Goal: Task Accomplishment & Management: Complete application form

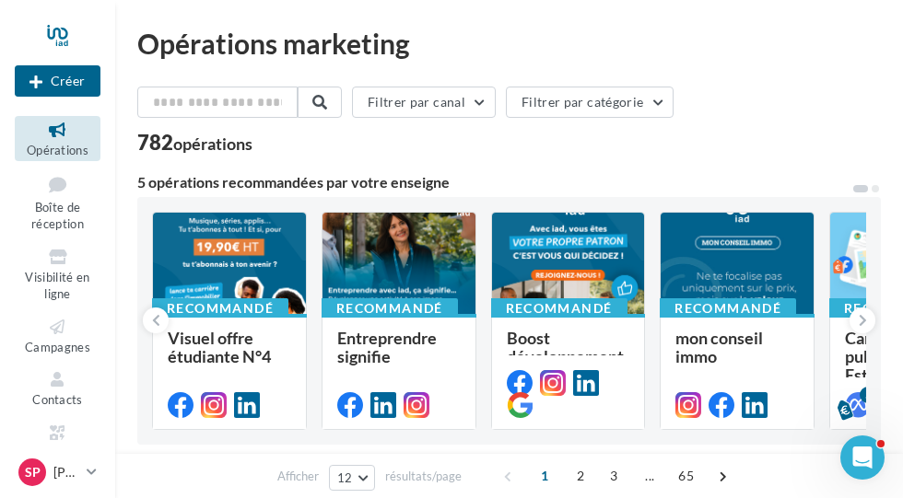
click at [64, 276] on span "Visibilité en ligne" at bounding box center [57, 286] width 64 height 32
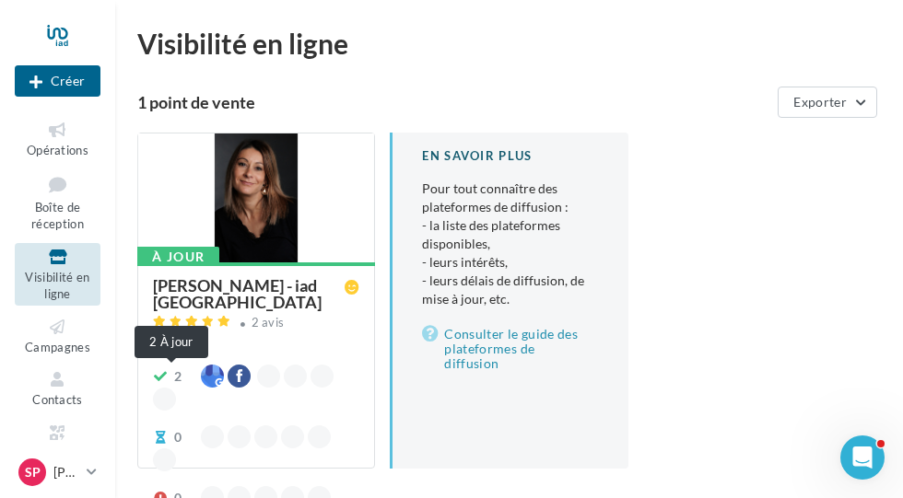
click at [170, 379] on span "2" at bounding box center [172, 377] width 38 height 18
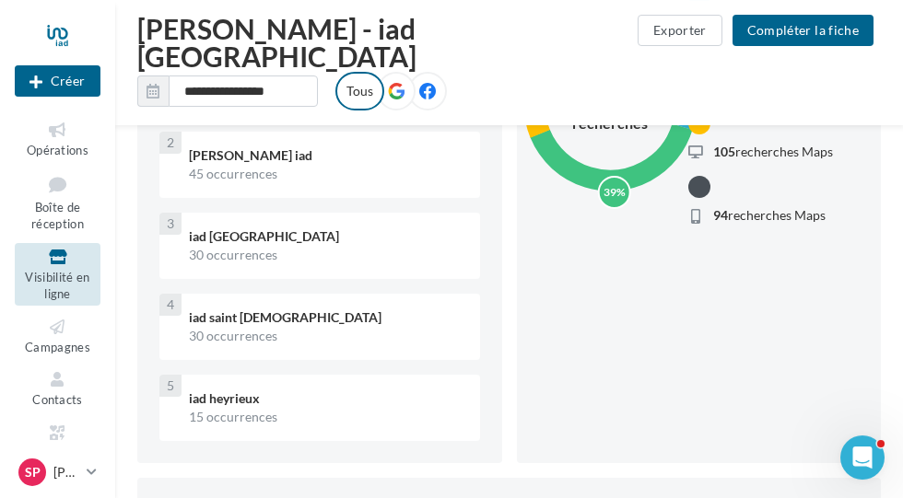
scroll to position [624, 0]
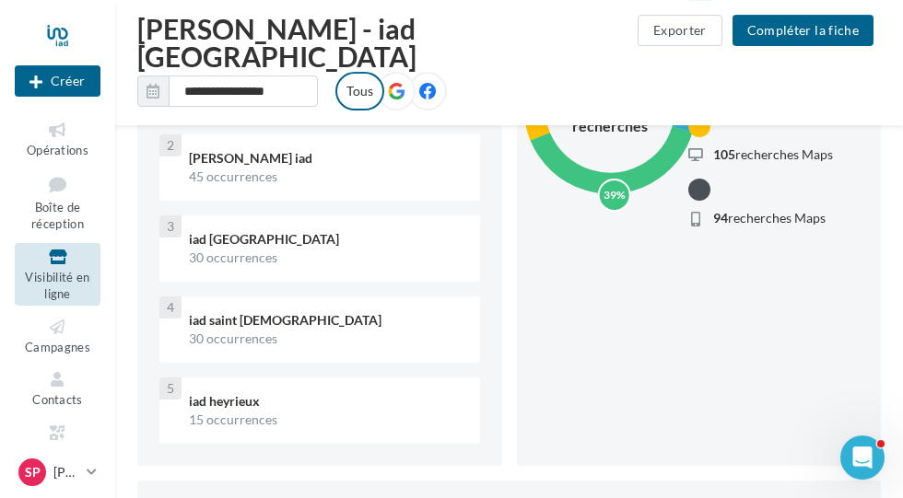
click at [819, 33] on button "Compléter la fiche" at bounding box center [802, 30] width 141 height 31
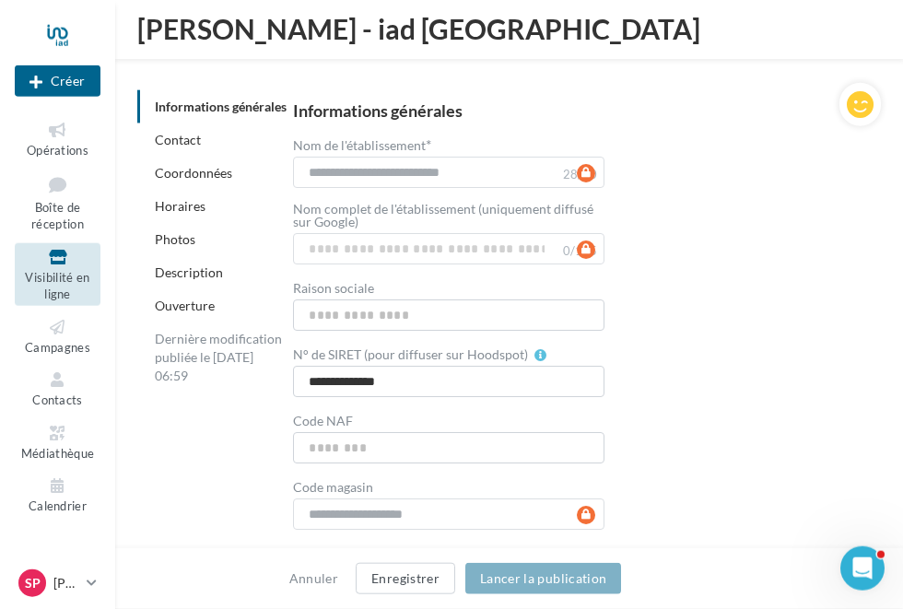
scroll to position [210, 0]
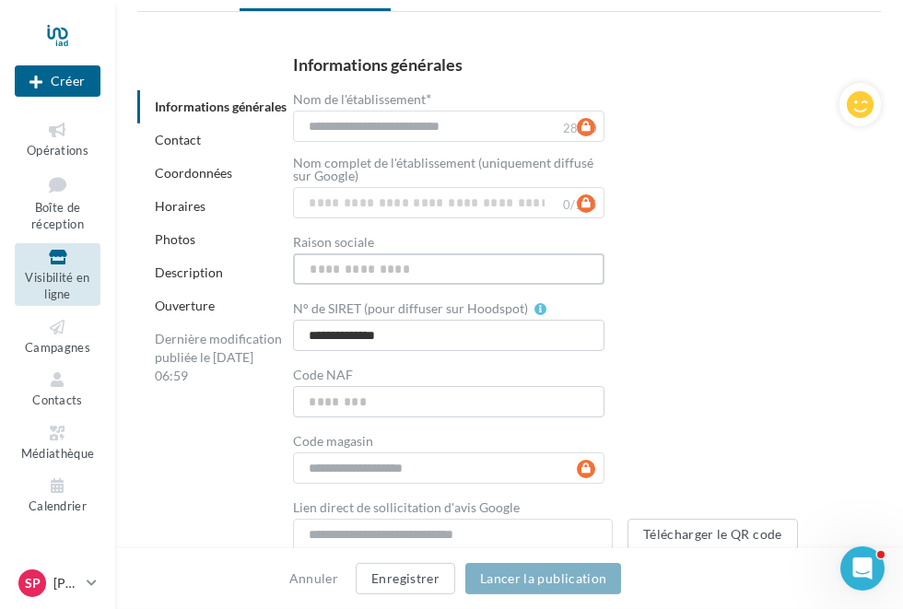
click at [385, 253] on input "Raison sociale" at bounding box center [448, 268] width 310 height 31
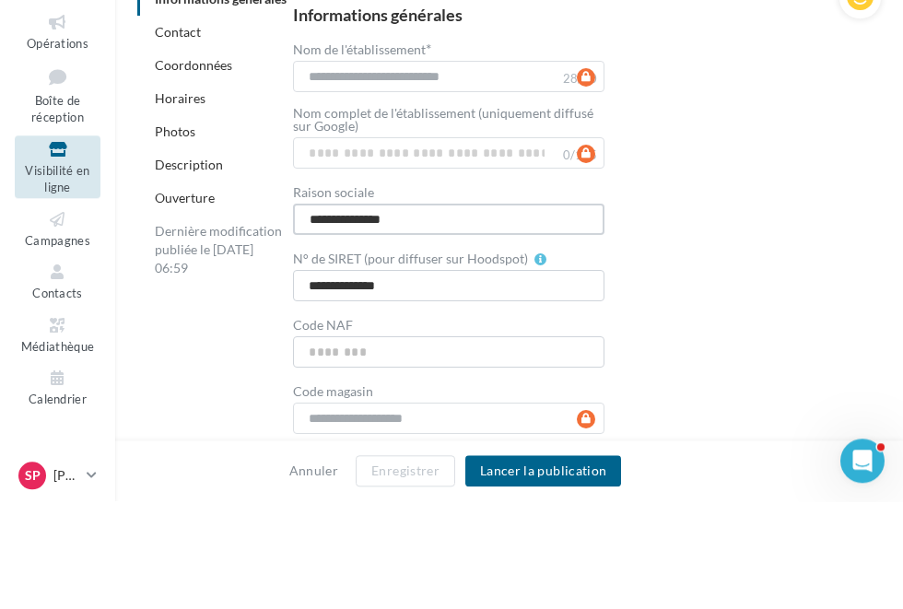
click at [359, 311] on input "**********" at bounding box center [448, 326] width 310 height 31
type input "**********"
click at [734, 191] on div "**********" at bounding box center [572, 361] width 558 height 494
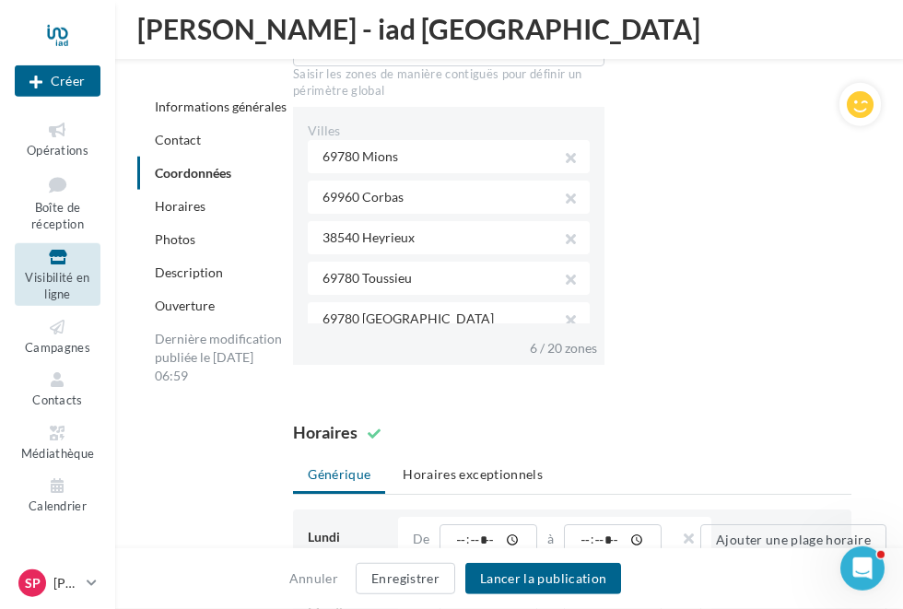
scroll to position [1528, 0]
click at [579, 339] on div "6 / 20 zones" at bounding box center [563, 348] width 67 height 18
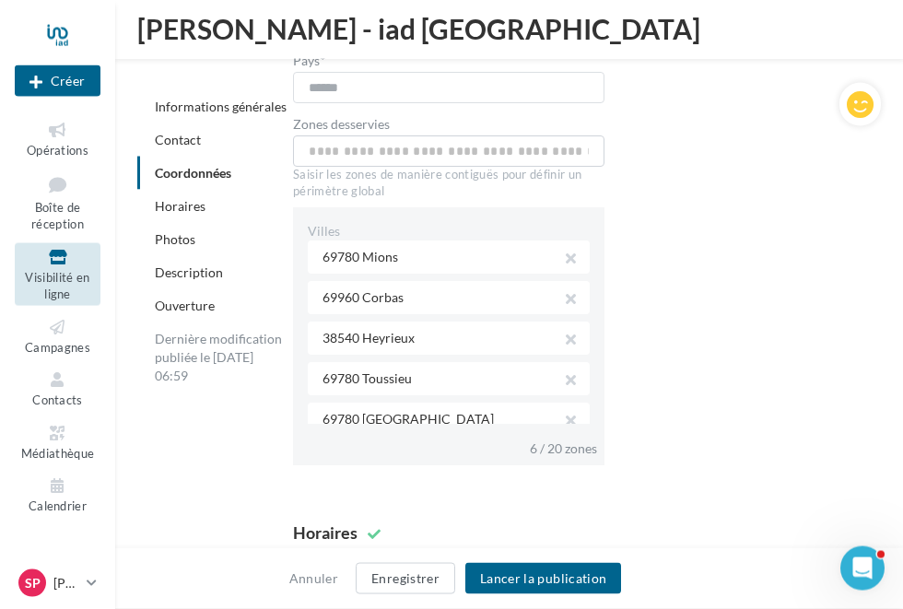
scroll to position [1429, 0]
click at [453, 221] on div "Villes" at bounding box center [448, 230] width 281 height 18
click at [462, 427] on div "6 / 20 zones" at bounding box center [452, 441] width 288 height 29
click at [568, 438] on div "6 / 20 zones" at bounding box center [563, 447] width 67 height 18
click at [500, 402] on div "69780 [GEOGRAPHIC_DATA]" at bounding box center [448, 418] width 281 height 33
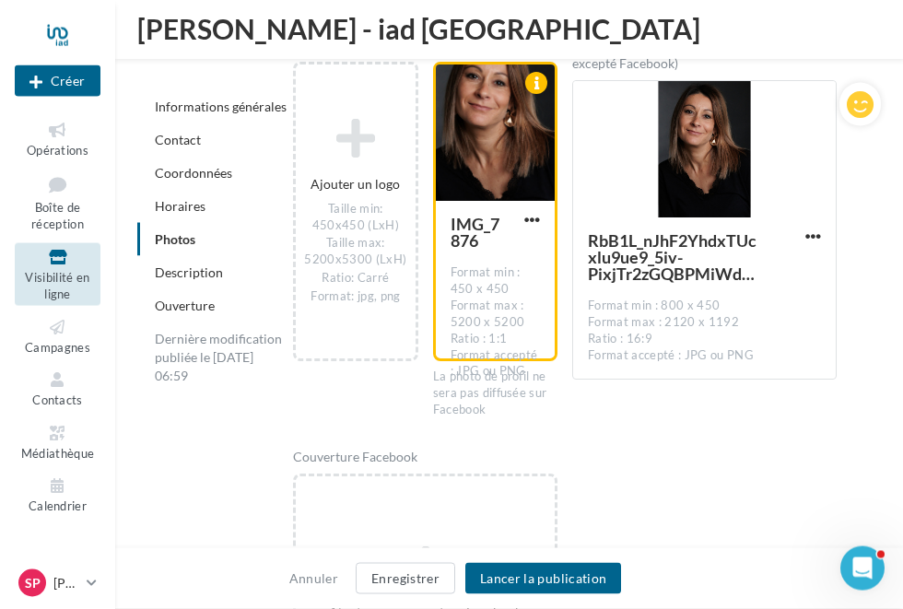
scroll to position [2726, 0]
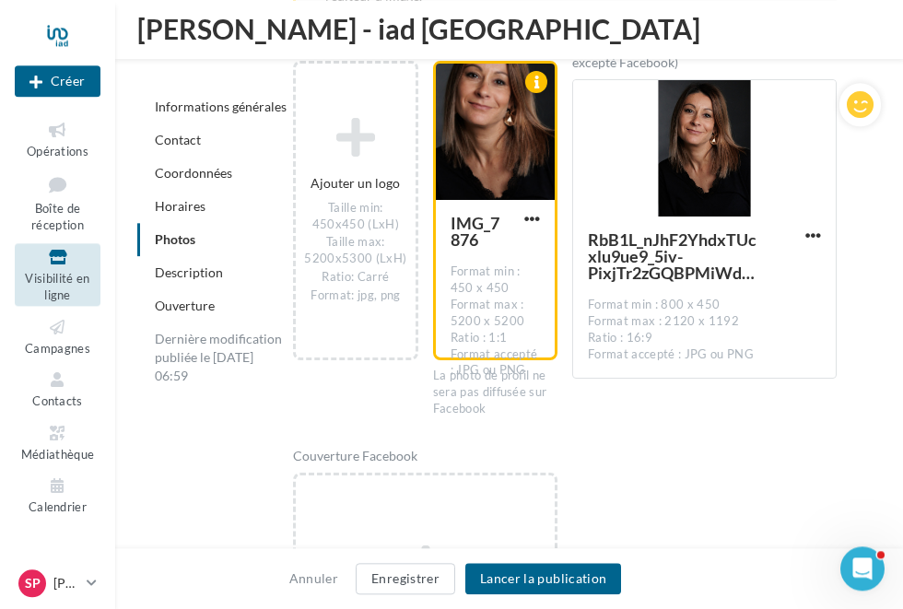
click at [379, 311] on div "Ajouter un logo Taille min: 450x450 (LxH) Taille max: 5200x5300 (LxH) Ratio: Ca…" at bounding box center [355, 210] width 124 height 299
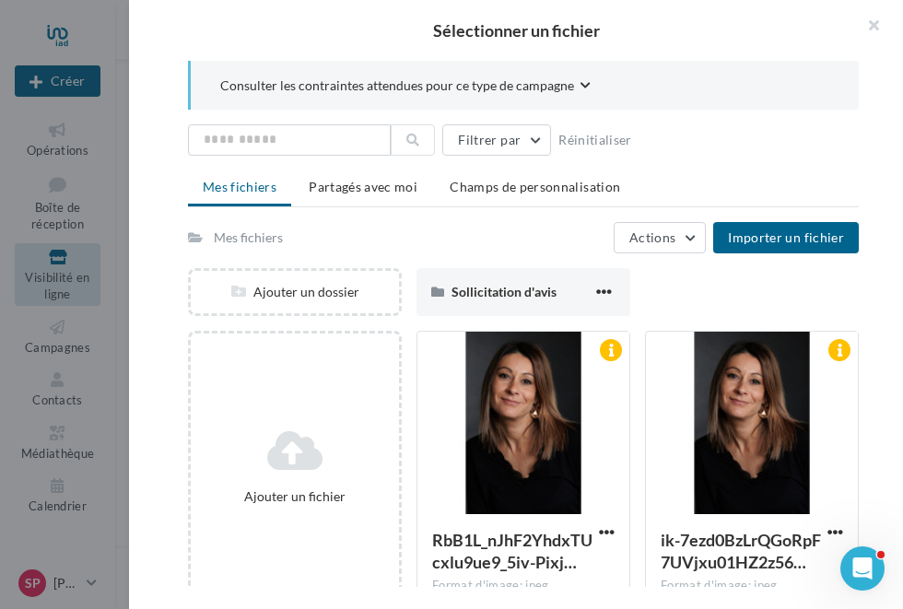
click at [810, 234] on span "Importer un fichier" at bounding box center [786, 237] width 116 height 16
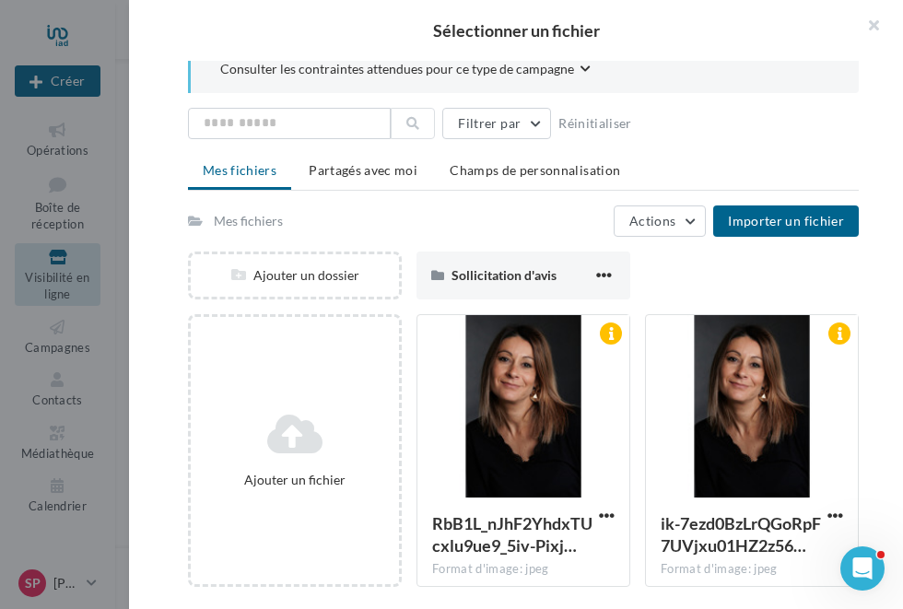
click at [872, 22] on button "button" at bounding box center [866, 27] width 74 height 55
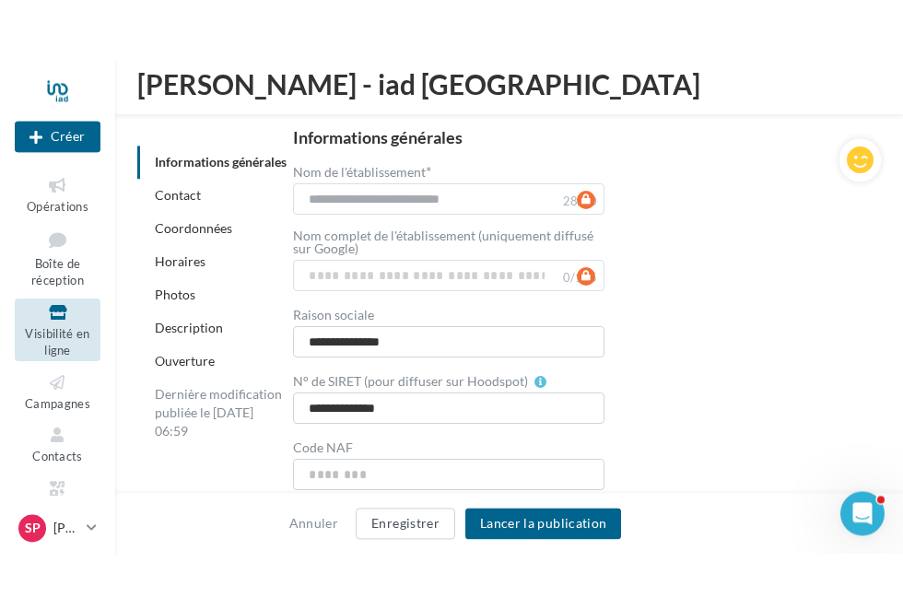
scroll to position [227, 0]
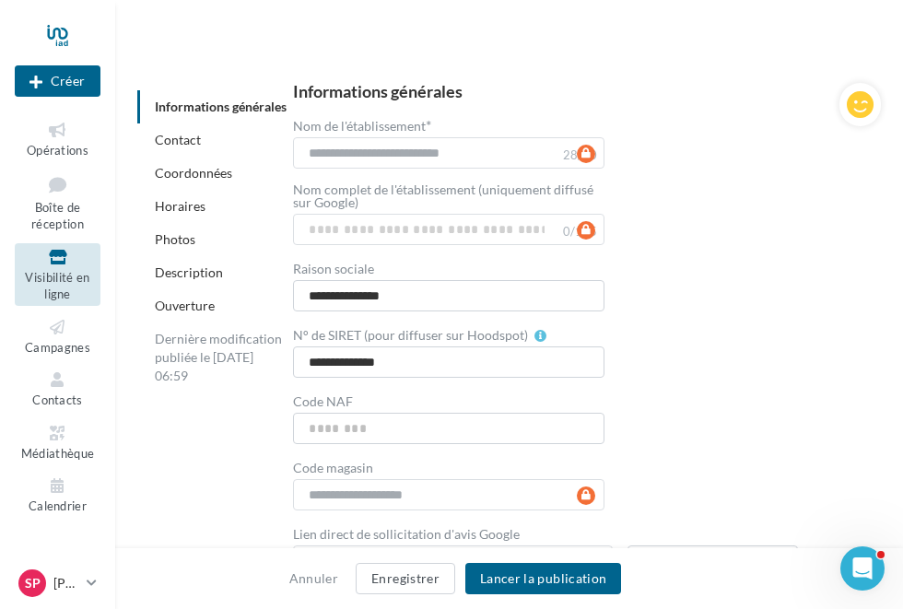
click at [420, 497] on button "Enregistrer" at bounding box center [405, 578] width 99 height 31
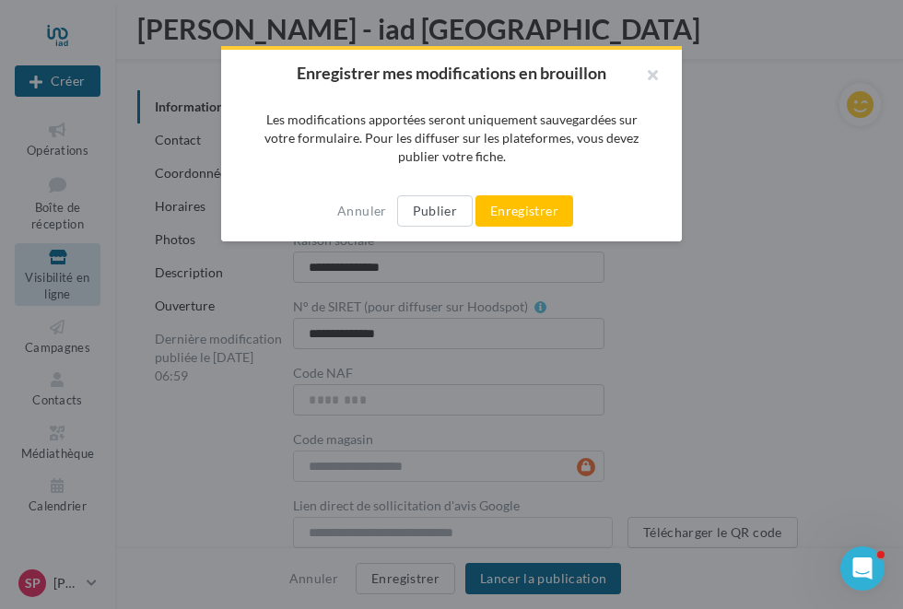
click at [531, 214] on button "Enregistrer" at bounding box center [524, 210] width 98 height 31
